Goal: Information Seeking & Learning: Learn about a topic

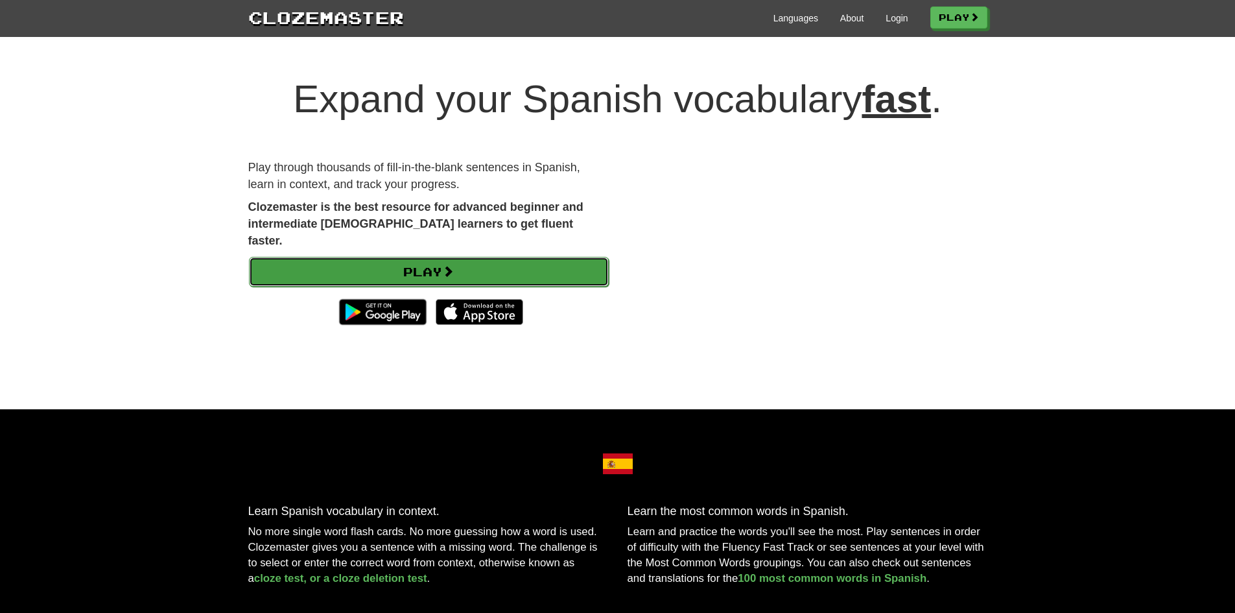
click at [490, 257] on link "Play" at bounding box center [429, 272] width 360 height 30
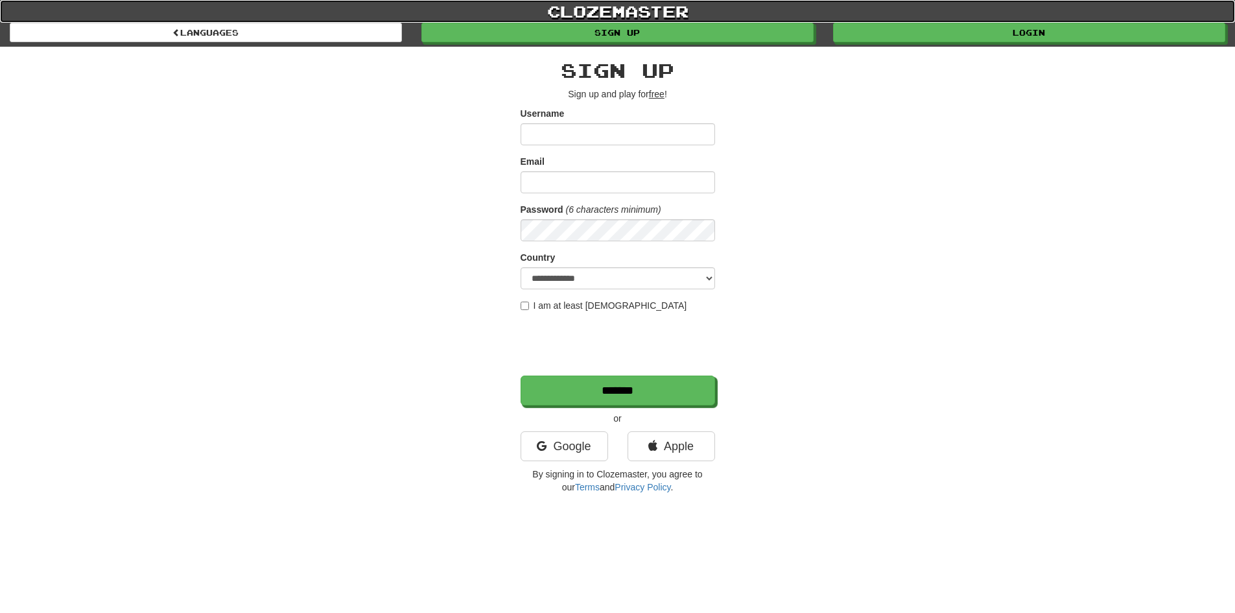
click at [647, 8] on link "clozemaster" at bounding box center [617, 11] width 1235 height 23
